Goal: Information Seeking & Learning: Understand process/instructions

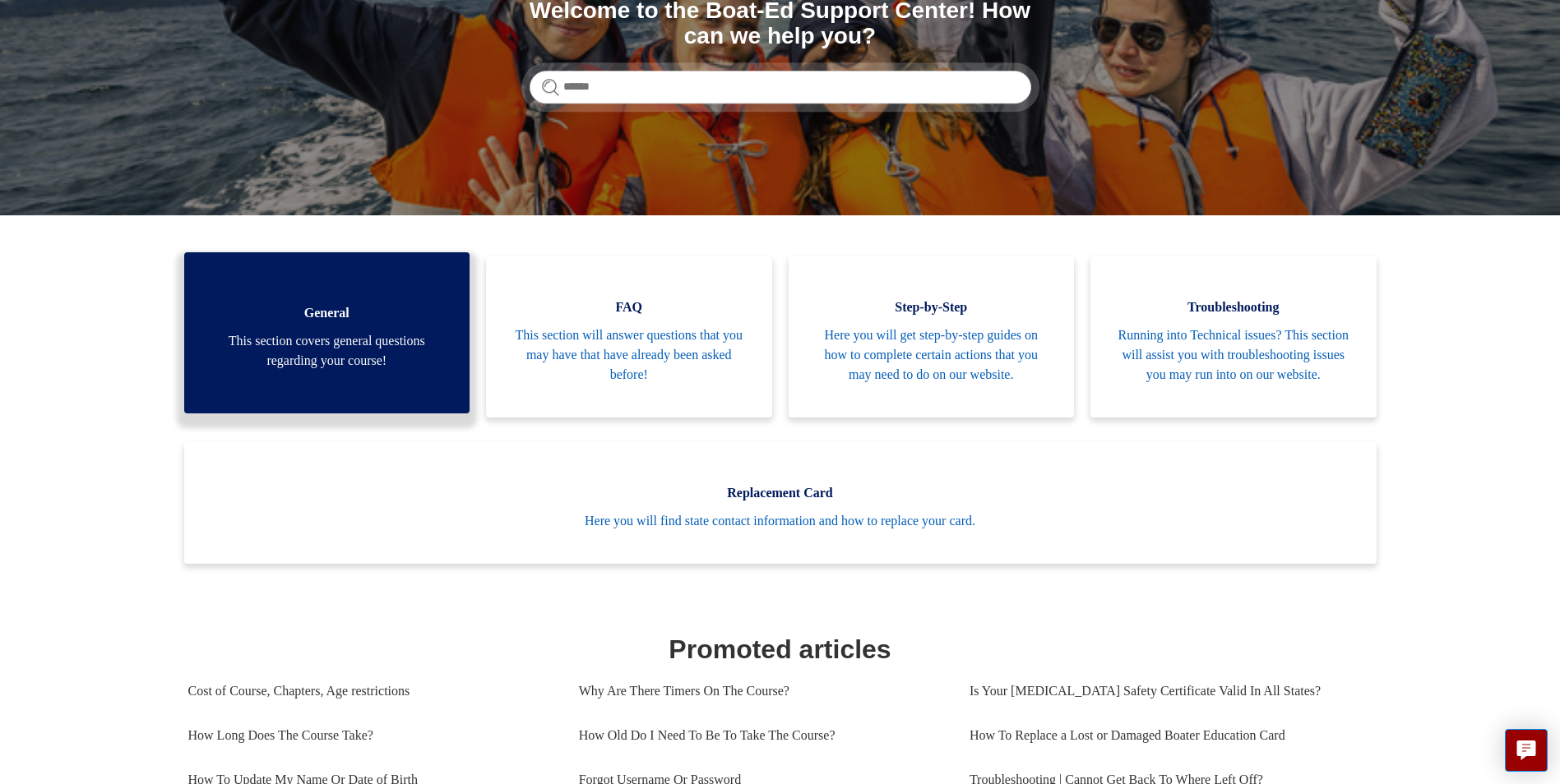
scroll to position [247, 0]
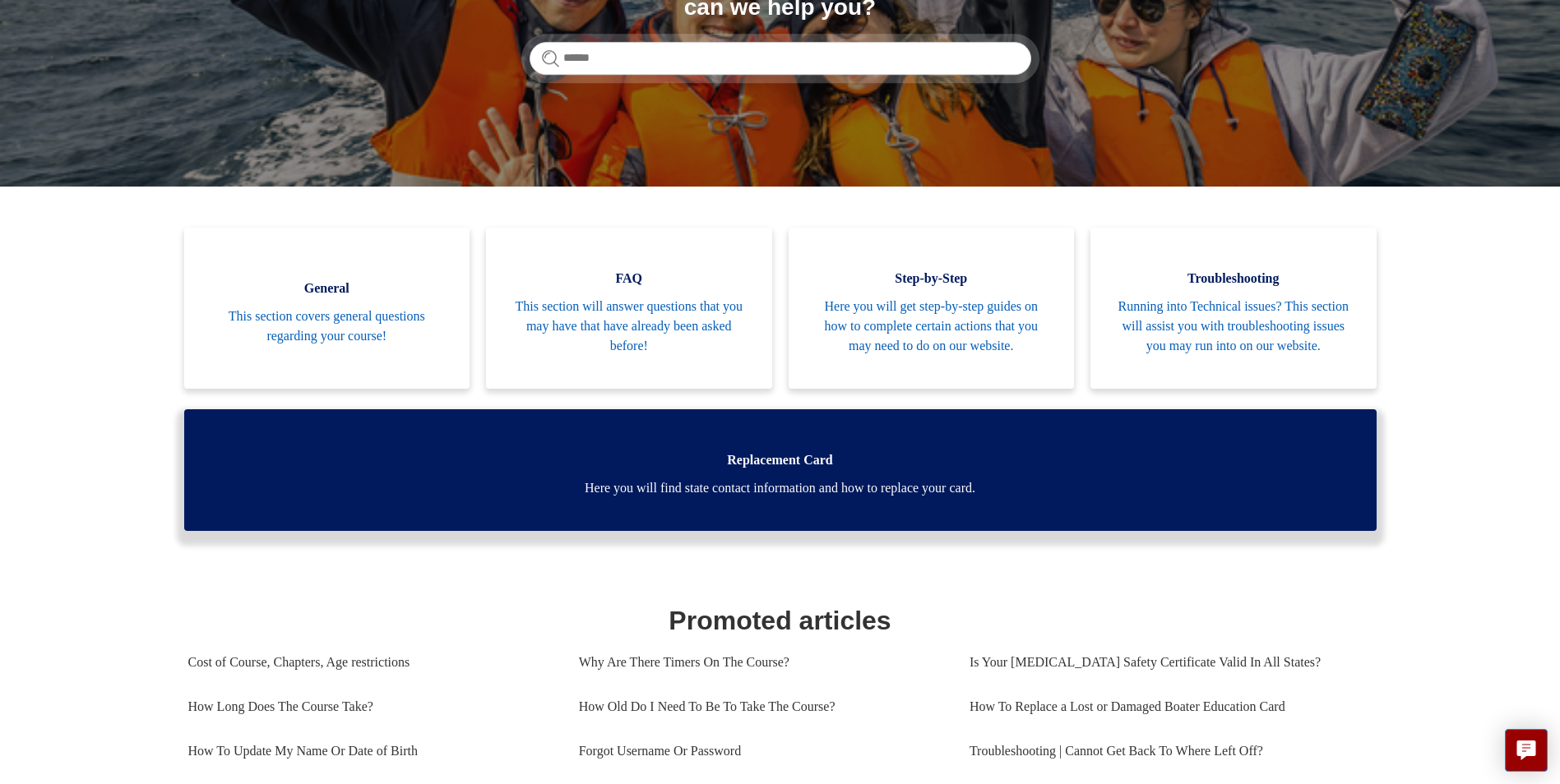
click at [736, 470] on span "Replacement Card" at bounding box center [780, 460] width 1143 height 20
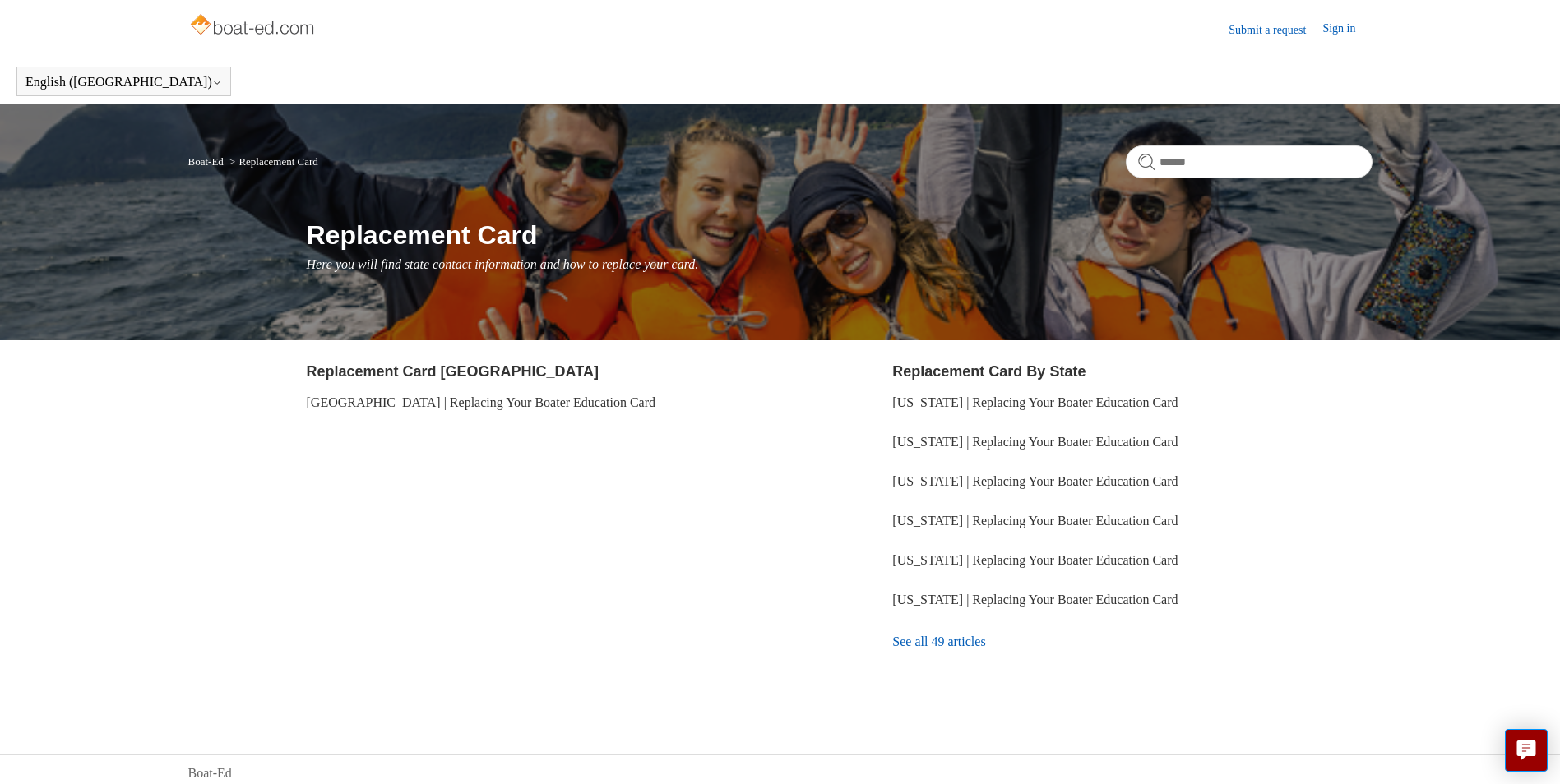
click at [923, 638] on link "See all 49 articles" at bounding box center [1131, 642] width 479 height 45
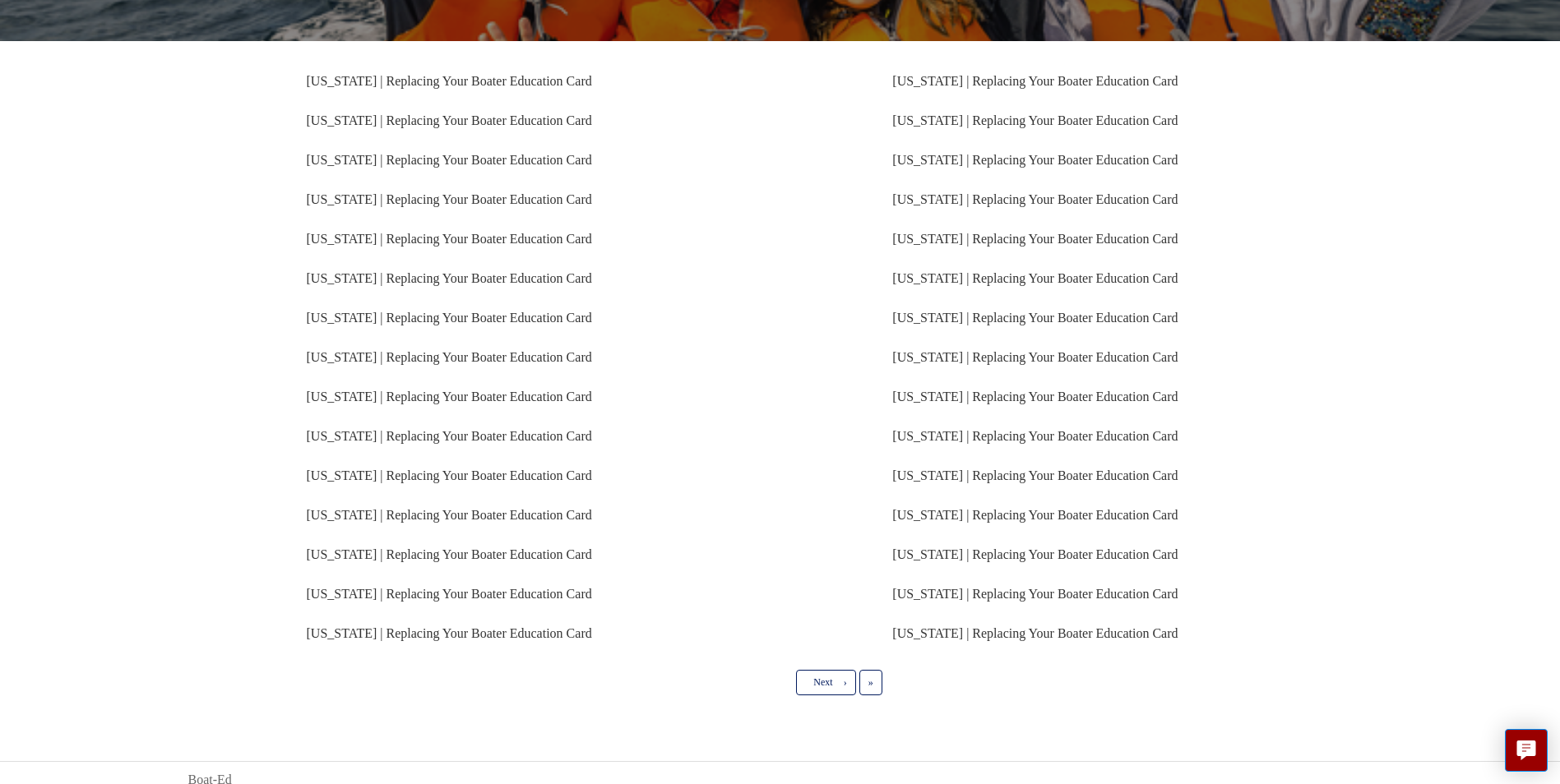
scroll to position [286, 0]
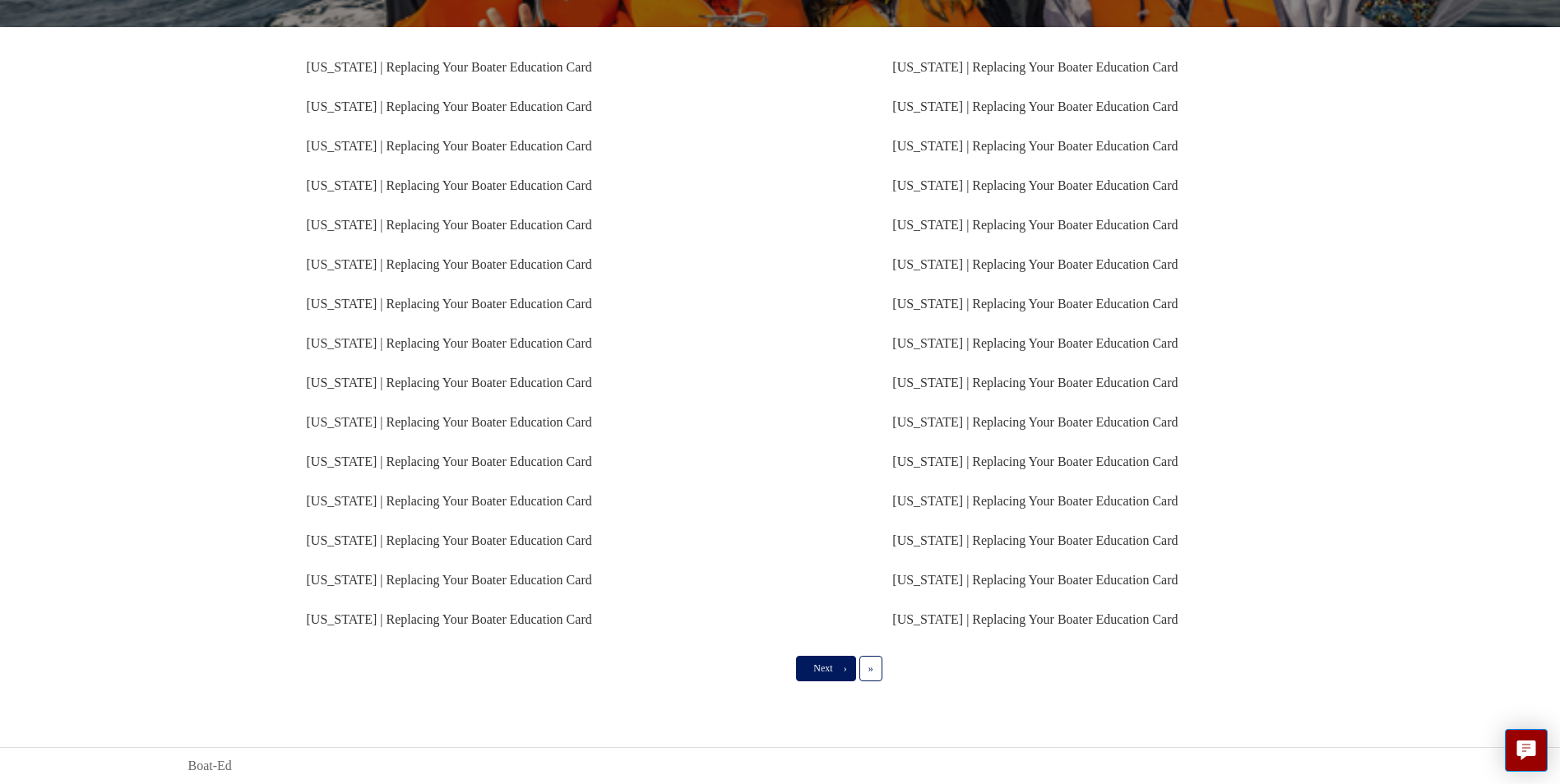
click at [816, 661] on link "Next ›" at bounding box center [825, 668] width 59 height 25
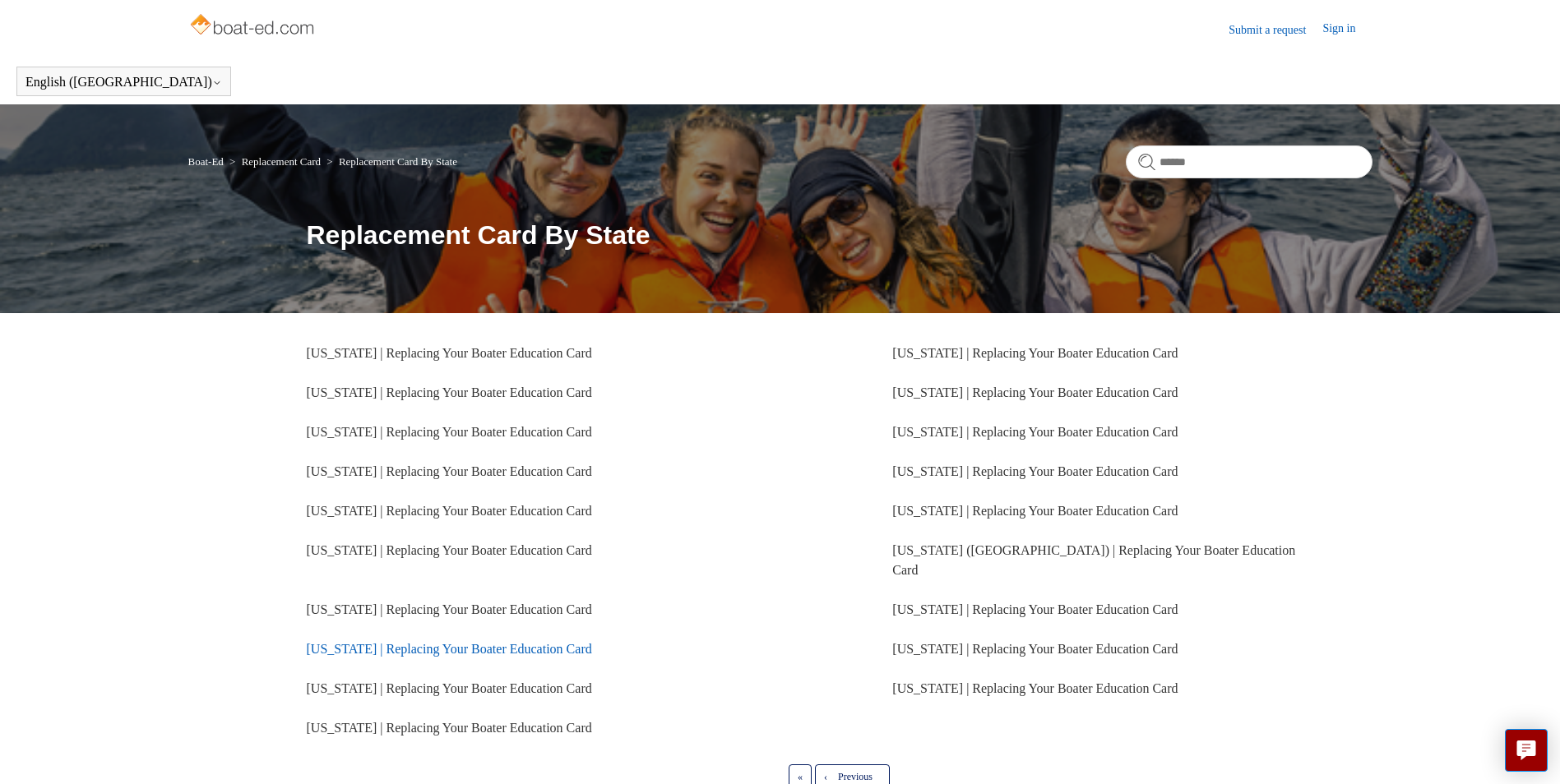
click at [339, 642] on link "[US_STATE] | Replacing Your Boater Education Card" at bounding box center [449, 648] width 286 height 14
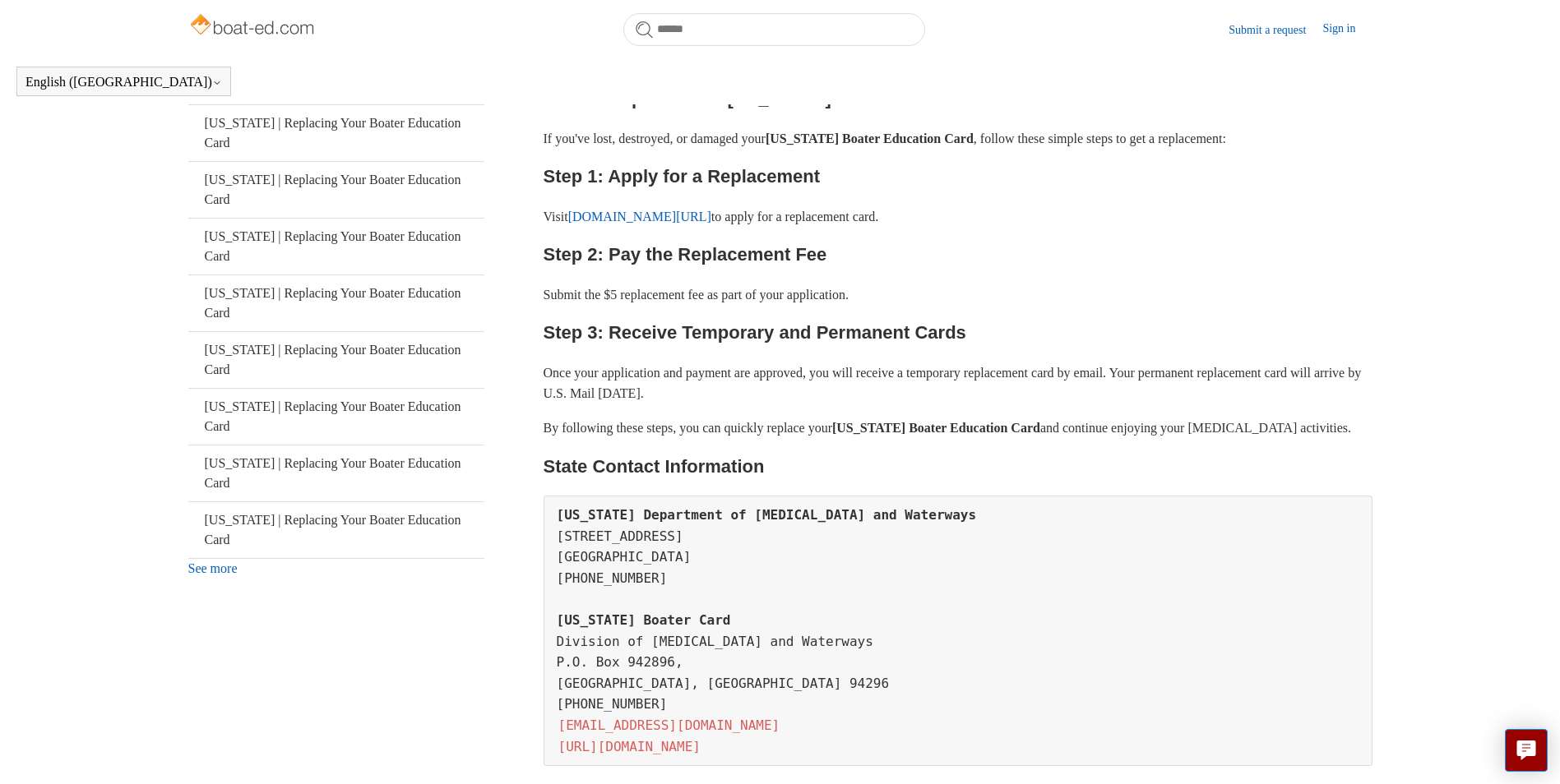
scroll to position [365, 0]
